Goal: Information Seeking & Learning: Learn about a topic

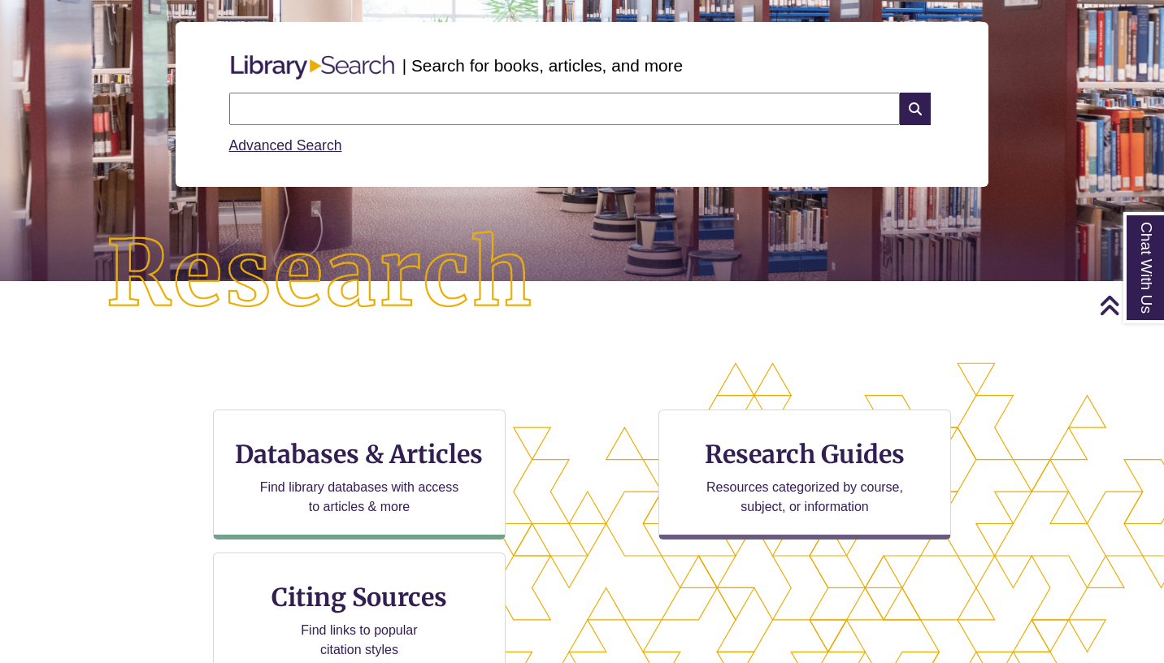
scroll to position [177, 0]
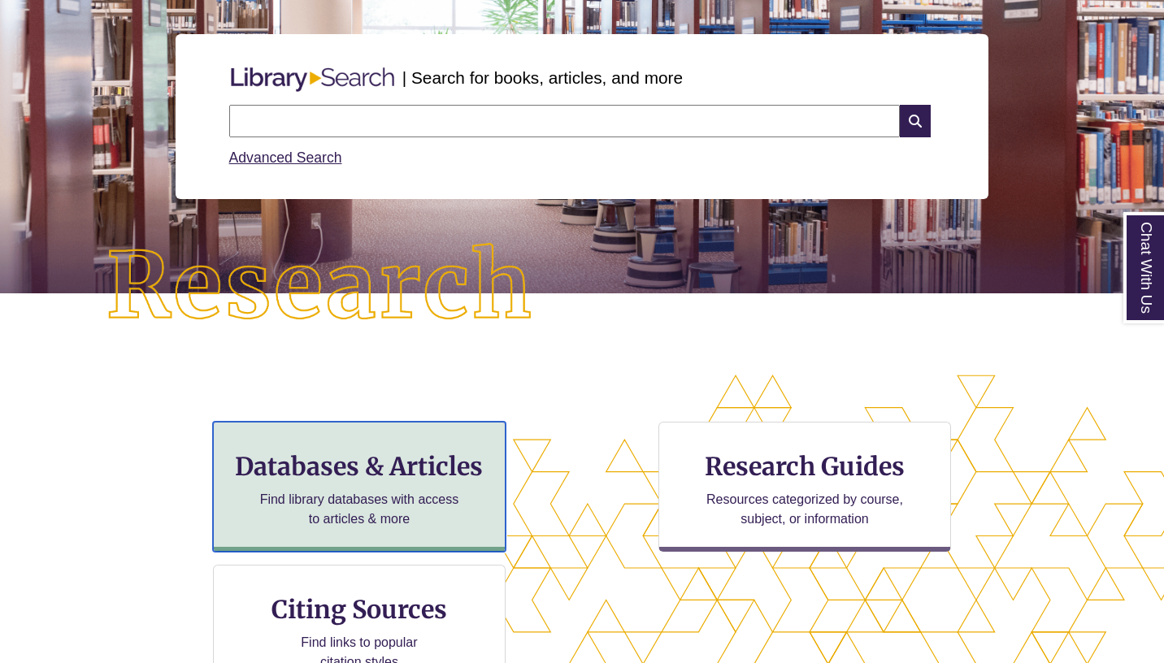
click at [399, 473] on h3 "Databases & Articles" at bounding box center [359, 466] width 265 height 31
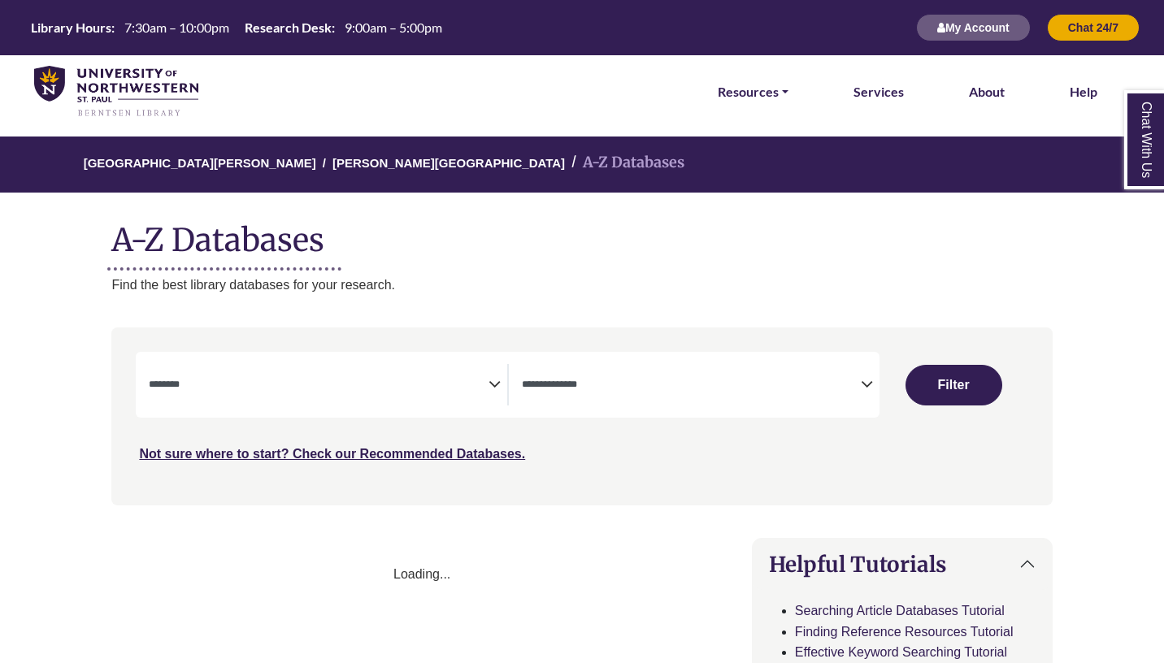
select select "Database Subject Filter"
select select "Database Types Filter"
select select "Database Subject Filter"
select select "Database Types Filter"
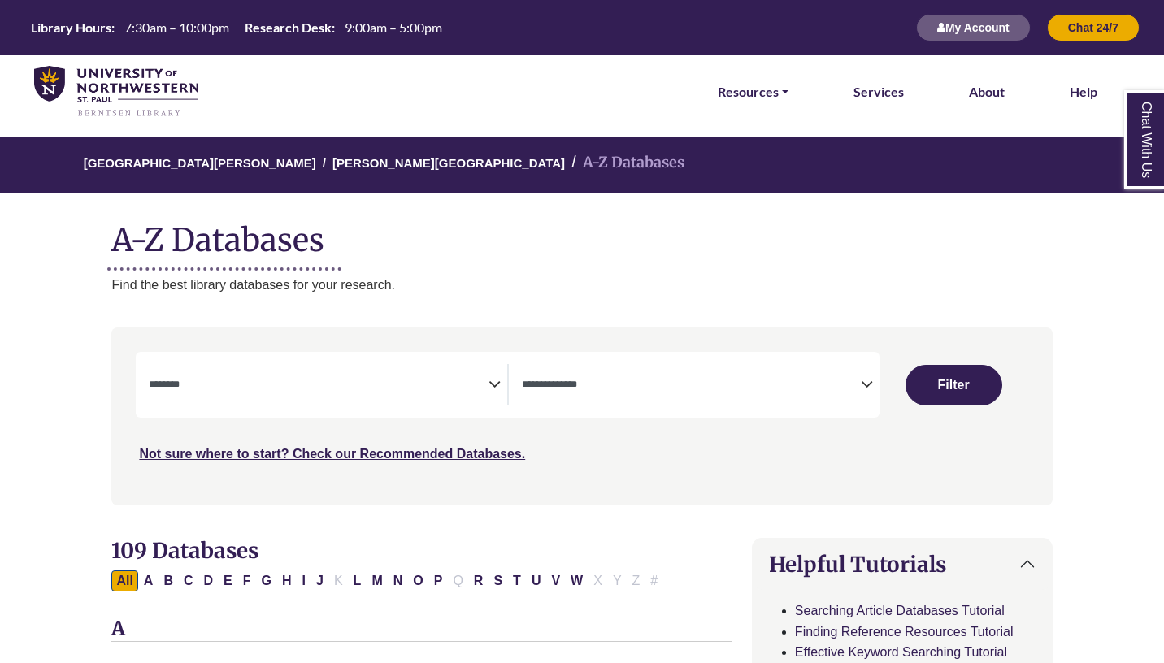
click at [517, 381] on div "**********" at bounding box center [694, 384] width 371 height 41
click at [501, 383] on div "**********" at bounding box center [328, 384] width 358 height 41
click at [490, 383] on icon "Search filters" at bounding box center [494, 382] width 12 height 24
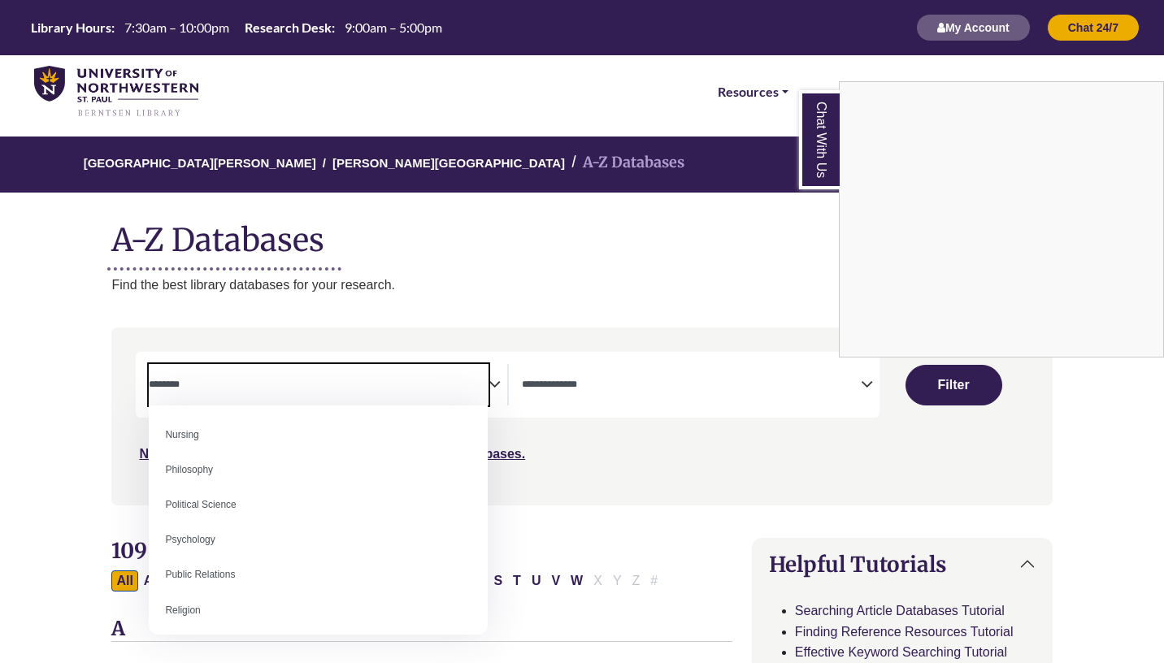
scroll to position [1214, 0]
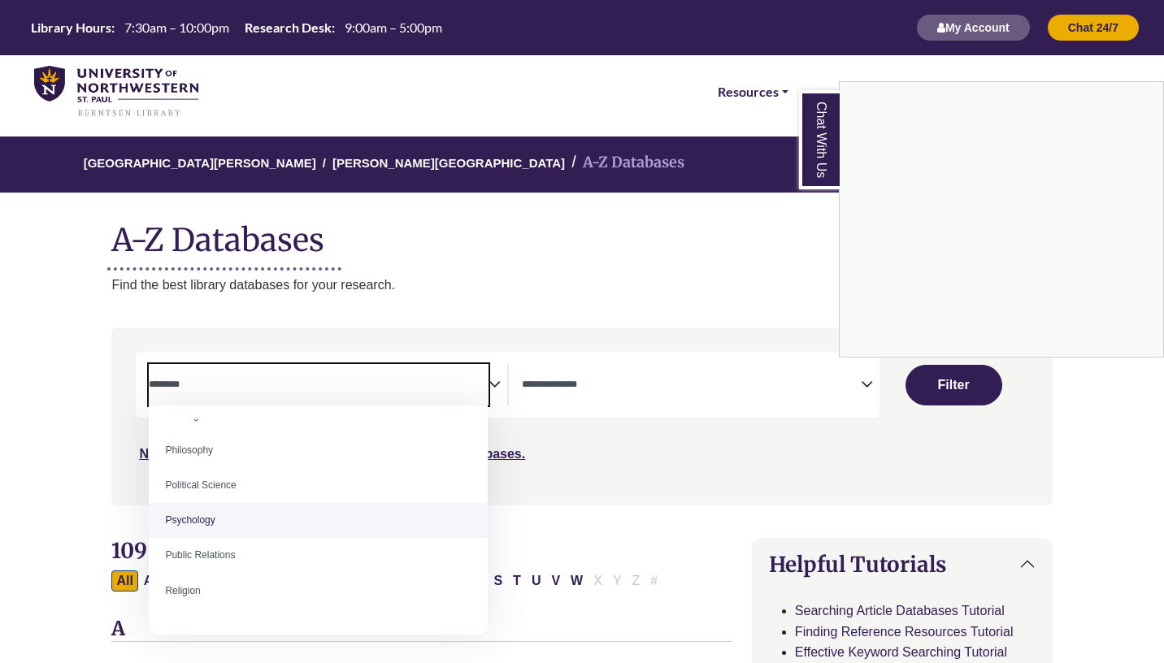
select select "*****"
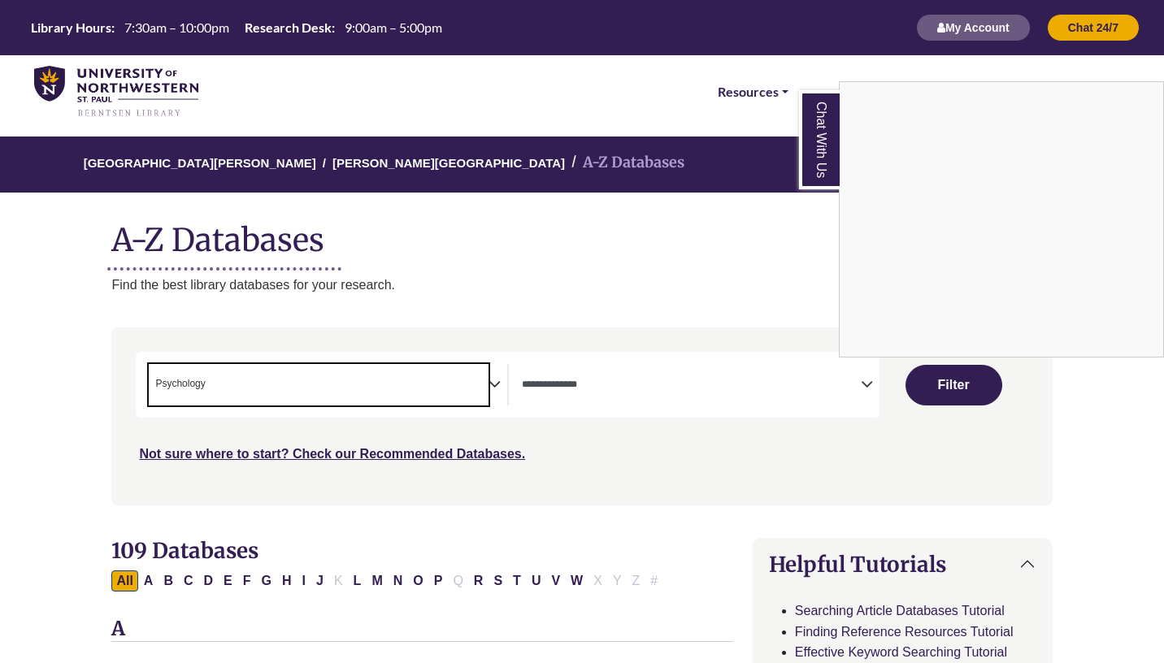
scroll to position [586, 0]
click at [658, 384] on div "Chat With Us" at bounding box center [582, 331] width 1164 height 663
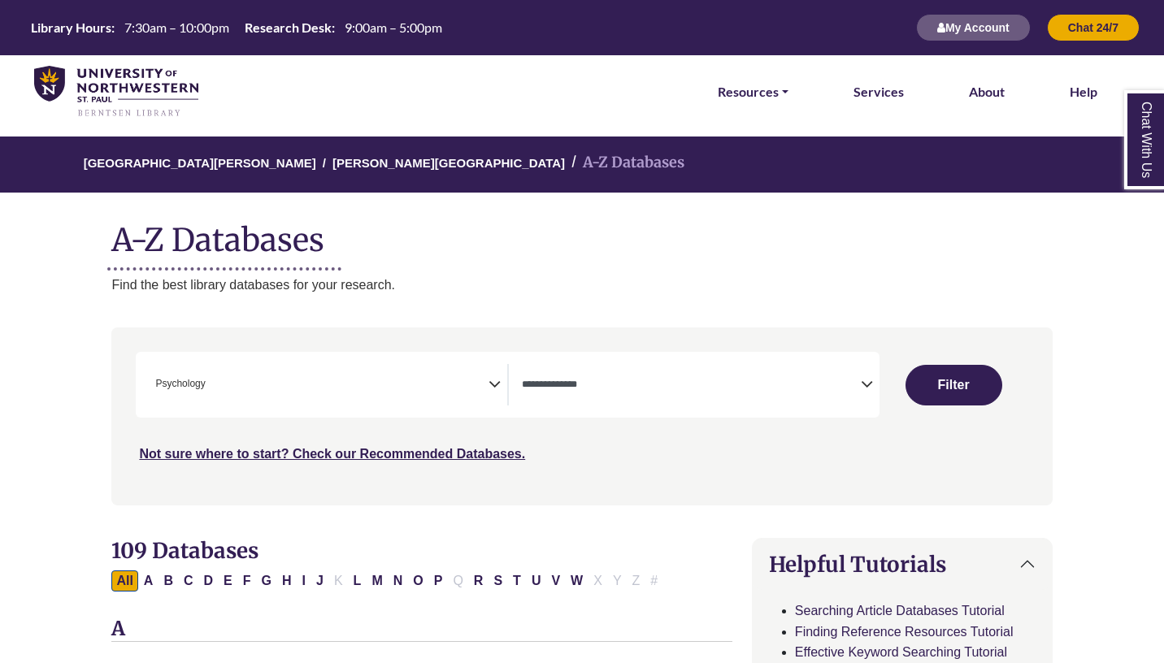
click at [658, 384] on textarea "Search" at bounding box center [691, 386] width 339 height 13
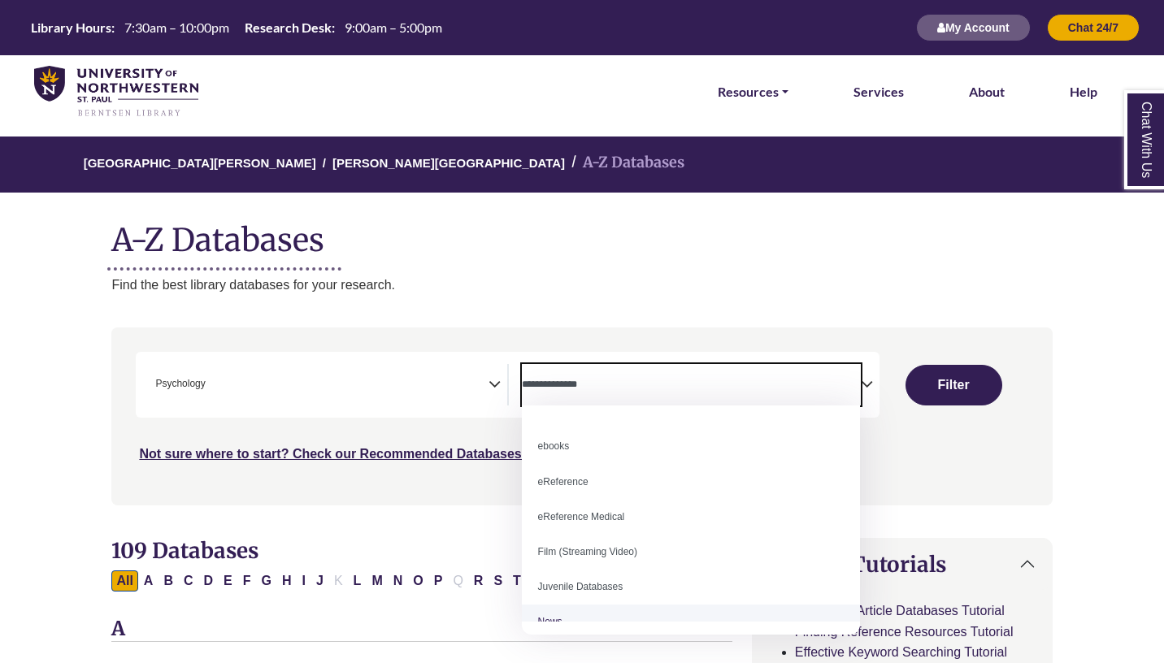
scroll to position [0, 0]
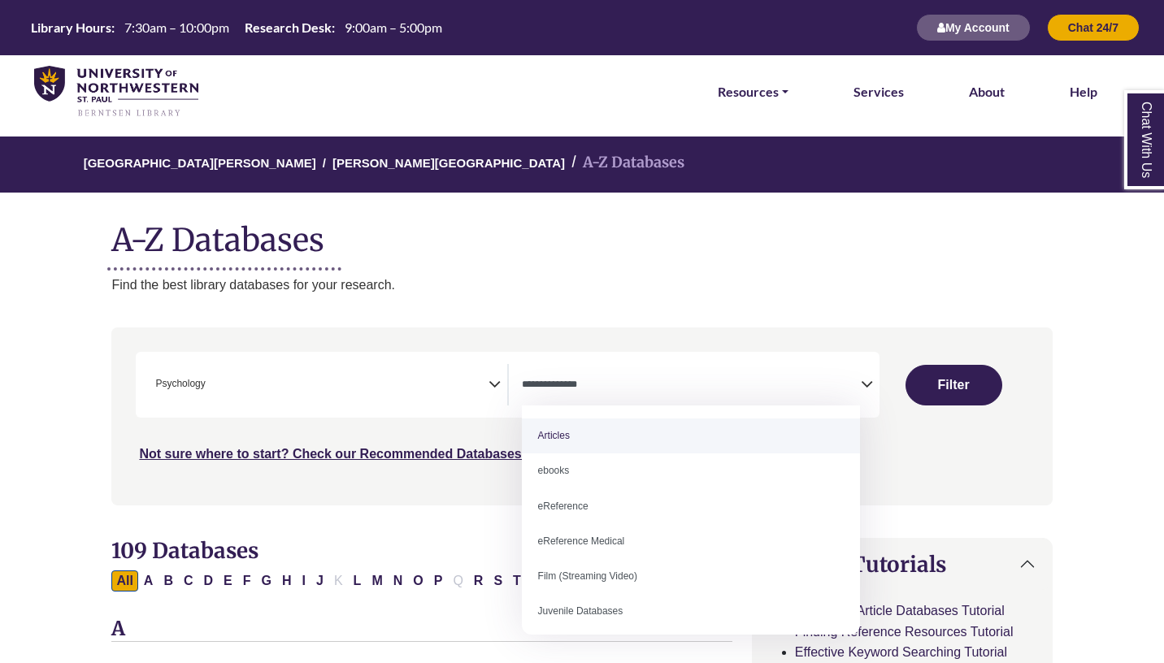
select select "*****"
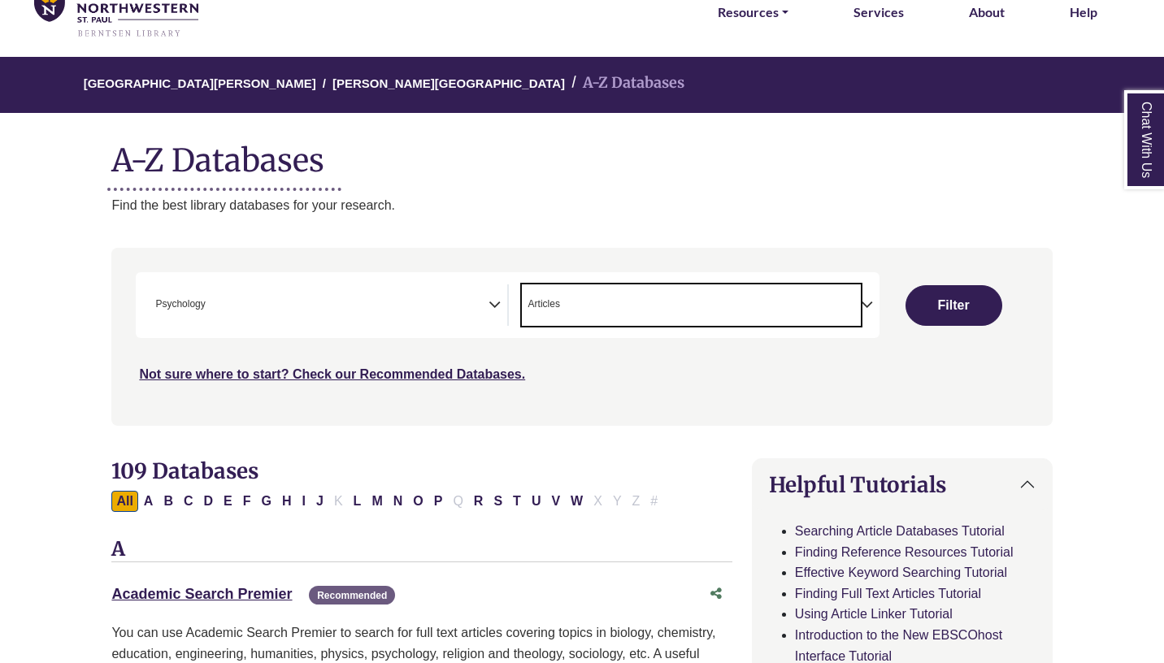
scroll to position [81, 0]
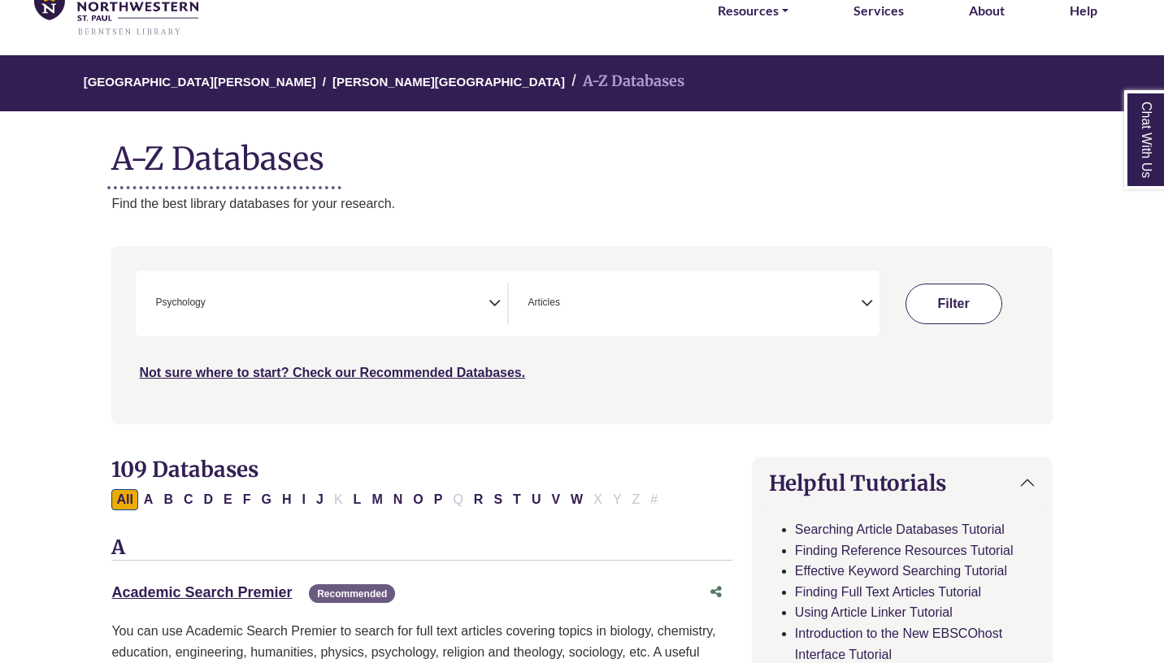
click at [979, 303] on button "Filter" at bounding box center [953, 304] width 97 height 41
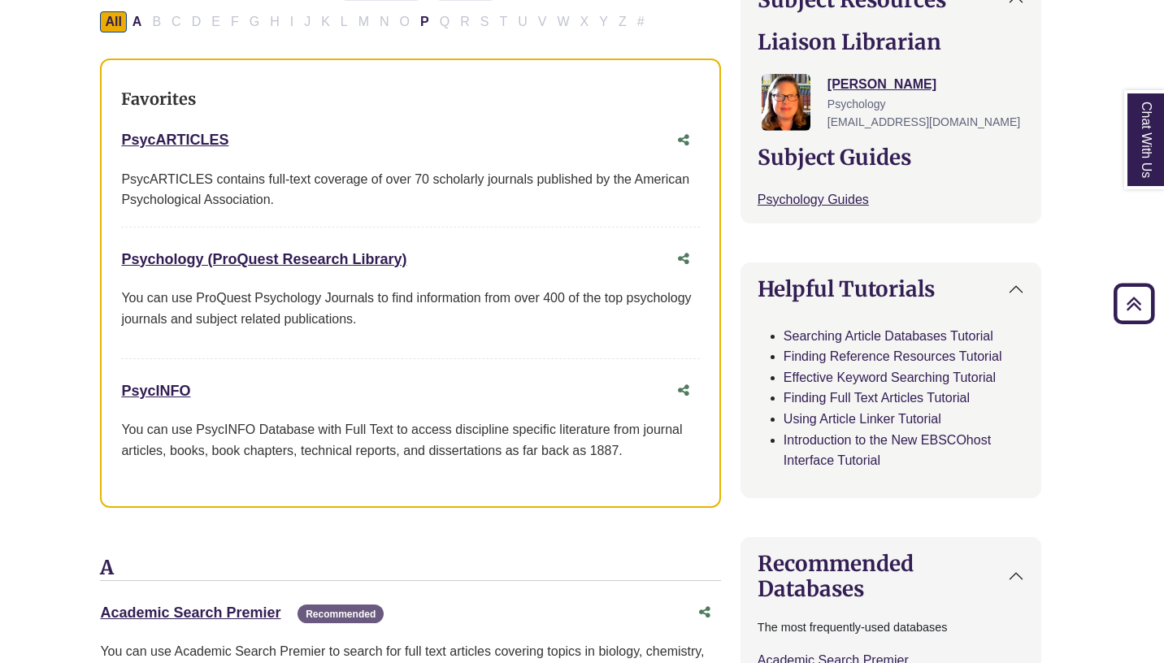
scroll to position [550, 11]
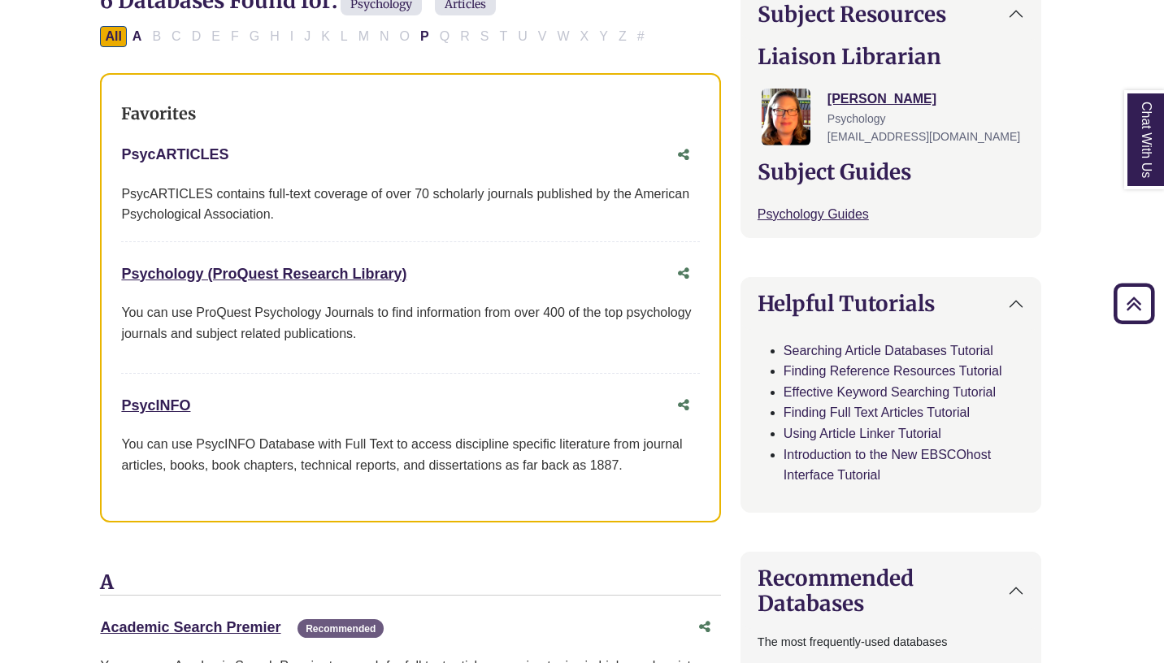
click at [201, 154] on link "PsycARTICLES This link opens in a new window" at bounding box center [174, 154] width 107 height 16
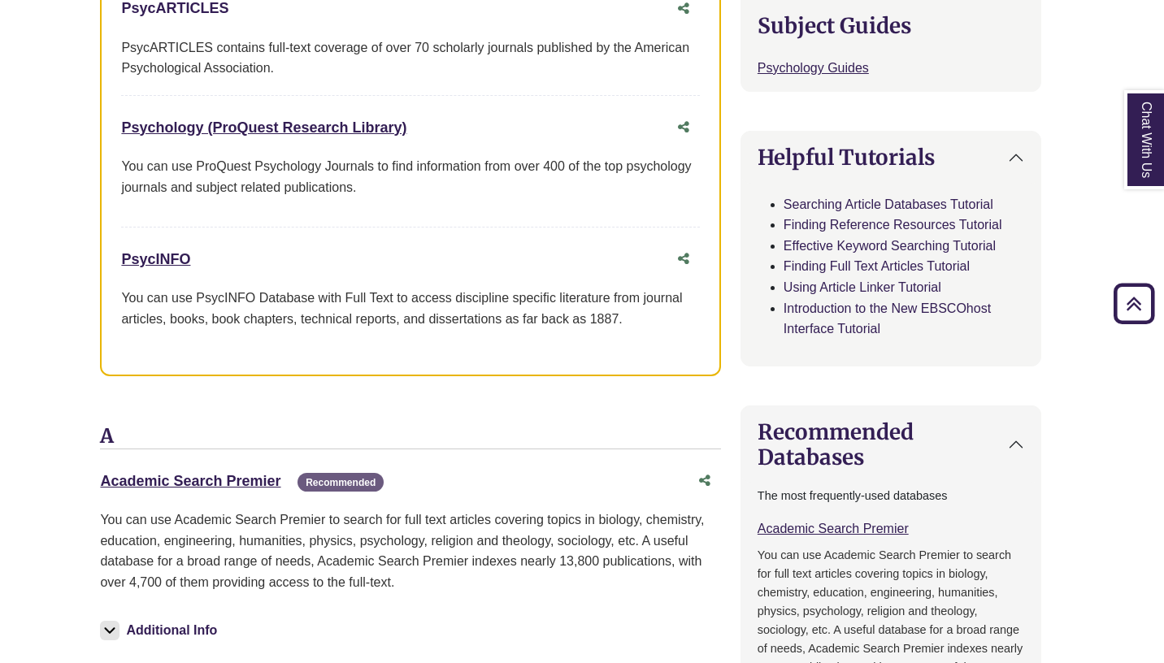
scroll to position [731, 11]
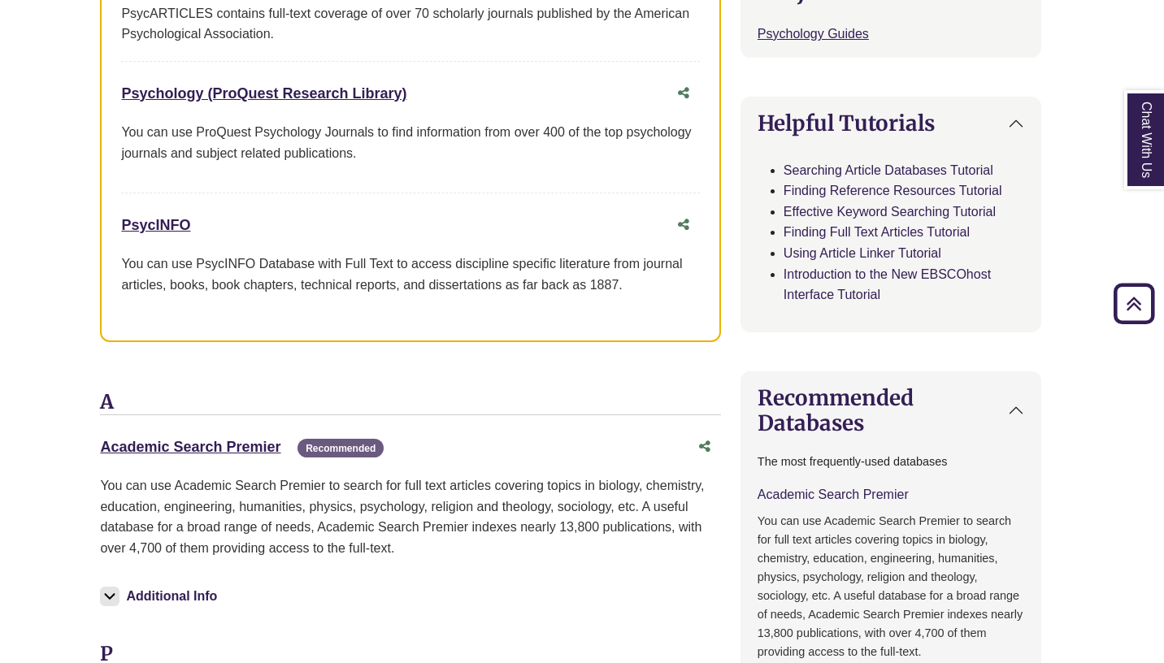
click at [827, 498] on link "Academic Search Premier This link opens in a new window" at bounding box center [833, 495] width 151 height 14
